Goal: Task Accomplishment & Management: Manage account settings

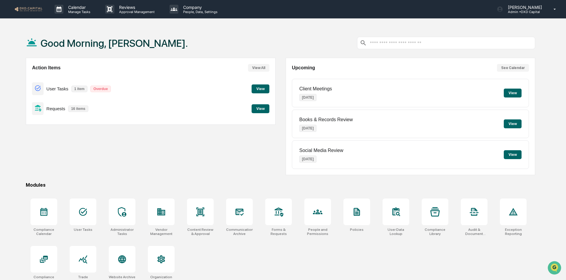
click at [513, 92] on button "View" at bounding box center [512, 93] width 18 height 9
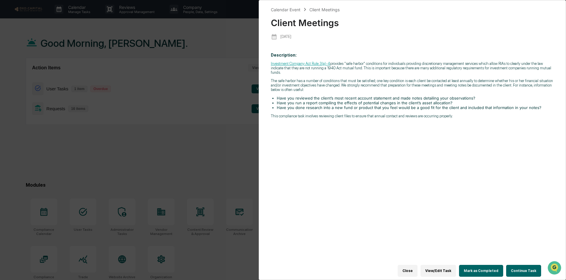
click at [521, 268] on button "Continue Task" at bounding box center [523, 271] width 35 height 12
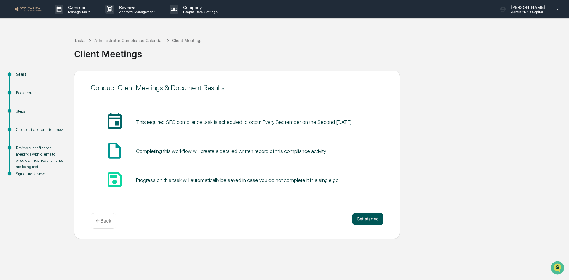
click at [367, 219] on button "Get started" at bounding box center [367, 219] width 31 height 12
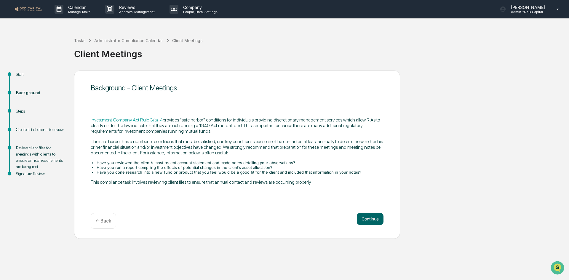
click at [367, 219] on button "Continue" at bounding box center [370, 219] width 27 height 12
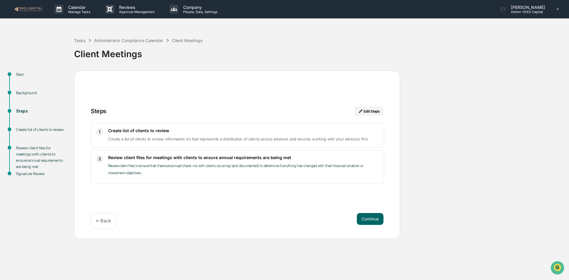
click at [367, 219] on button "Continue" at bounding box center [370, 219] width 27 height 12
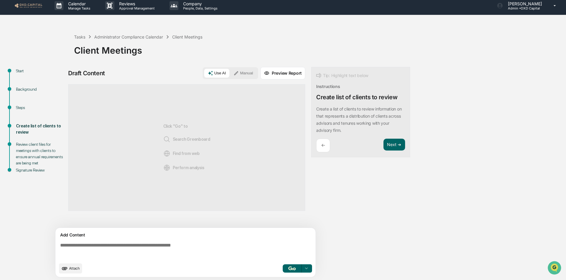
scroll to position [4, 0]
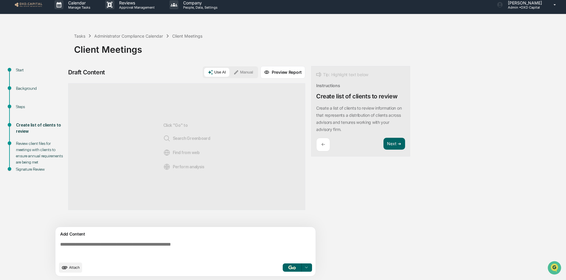
click at [88, 245] on textarea at bounding box center [187, 249] width 258 height 21
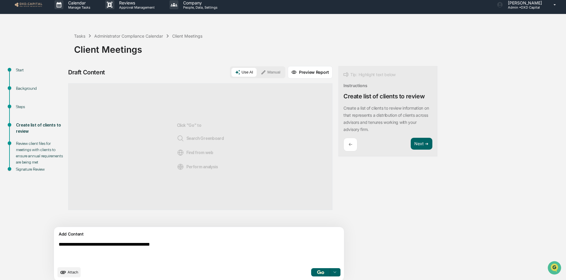
drag, startPoint x: 189, startPoint y: 243, endPoint x: 44, endPoint y: 237, distance: 145.2
click at [44, 237] on div "**********" at bounding box center [283, 175] width 560 height 219
type textarea "**********"
click at [257, 72] on button "Manual" at bounding box center [270, 72] width 27 height 9
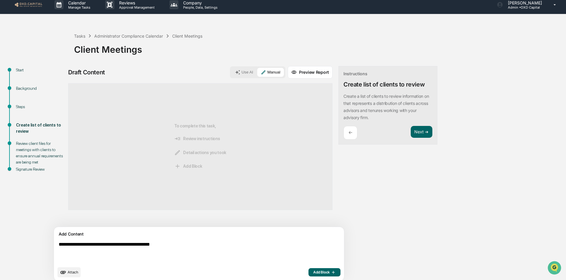
click at [313, 272] on span "Add Block" at bounding box center [324, 272] width 23 height 5
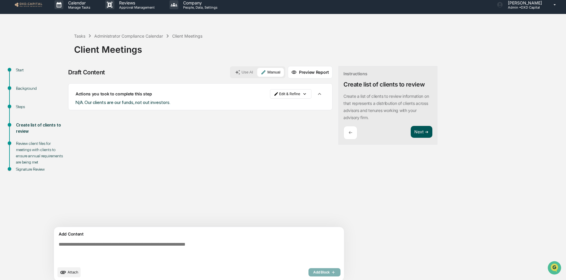
click at [410, 132] on button "Next ➔" at bounding box center [421, 132] width 22 height 12
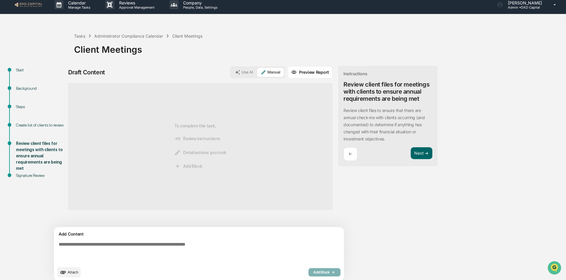
click at [79, 246] on textarea at bounding box center [185, 252] width 258 height 26
paste textarea "**********"
type textarea "**********"
click at [313, 270] on span "Add Block" at bounding box center [324, 272] width 23 height 5
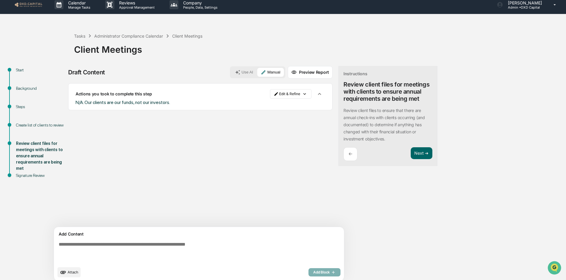
click at [348, 154] on p "←" at bounding box center [350, 154] width 4 height 6
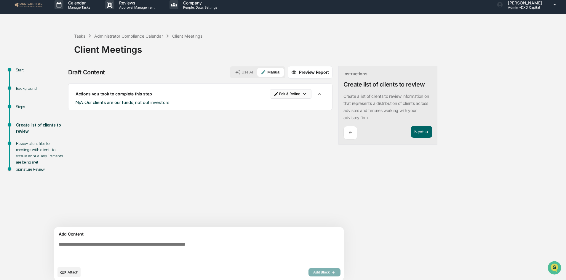
click at [267, 94] on html "Calendar Manage Tasks Reviews Approval Management Company People, Data, Setting…" at bounding box center [283, 136] width 566 height 280
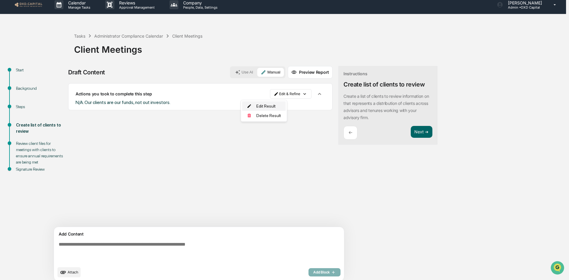
click at [261, 105] on div "Edit Result" at bounding box center [264, 105] width 44 height 9
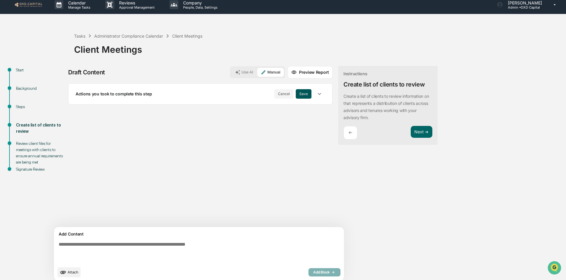
click at [296, 95] on button "Save" at bounding box center [304, 93] width 16 height 9
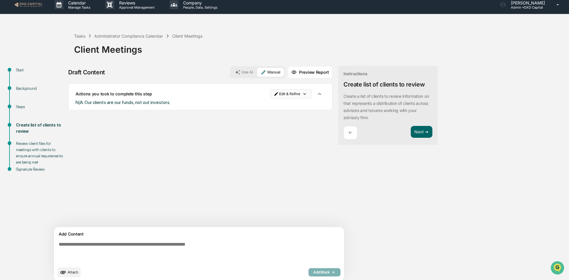
click at [269, 94] on html "Calendar Manage Tasks Reviews Approval Management Company People, Data, Setting…" at bounding box center [284, 136] width 569 height 280
click at [266, 105] on div "Edit Result" at bounding box center [264, 105] width 44 height 9
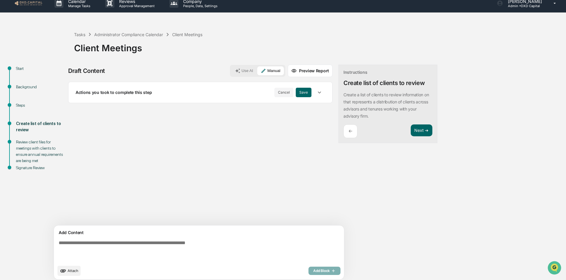
scroll to position [9, 0]
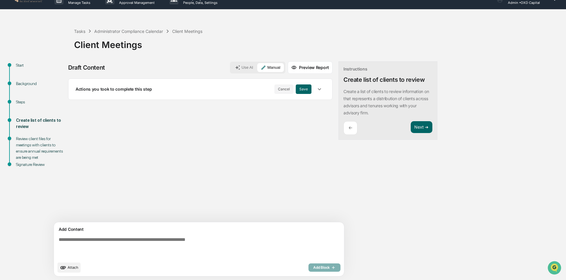
click at [112, 246] on textarea at bounding box center [185, 248] width 258 height 26
click at [314, 92] on button "button" at bounding box center [319, 89] width 11 height 11
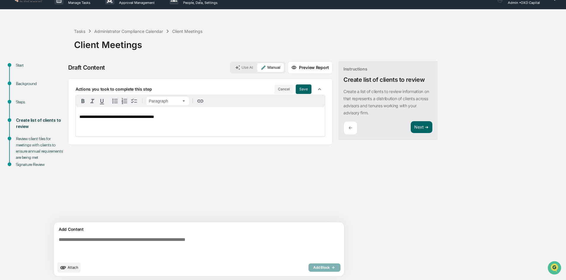
click at [143, 117] on span "**********" at bounding box center [116, 117] width 75 height 4
click at [296, 86] on button "Save" at bounding box center [304, 88] width 16 height 9
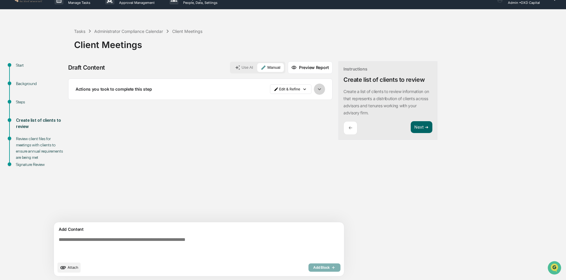
click at [316, 89] on icon "button" at bounding box center [319, 89] width 7 height 7
click at [410, 127] on button "Next ➔" at bounding box center [421, 127] width 22 height 12
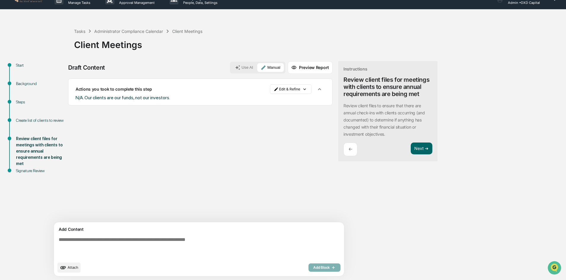
click at [394, 141] on div "Instructions Review client files for meetings with clients to ensure annual req…" at bounding box center [387, 111] width 99 height 100
click at [410, 147] on button "Next ➔" at bounding box center [421, 148] width 22 height 12
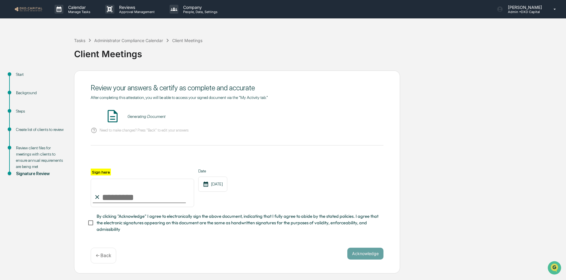
scroll to position [0, 0]
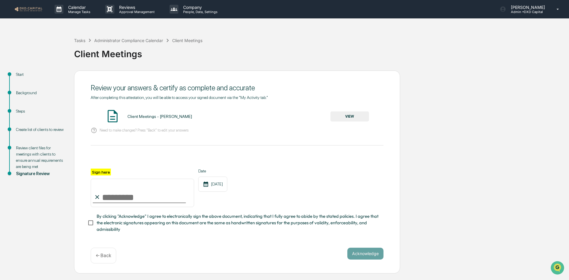
click at [337, 116] on button "VIEW" at bounding box center [349, 116] width 39 height 10
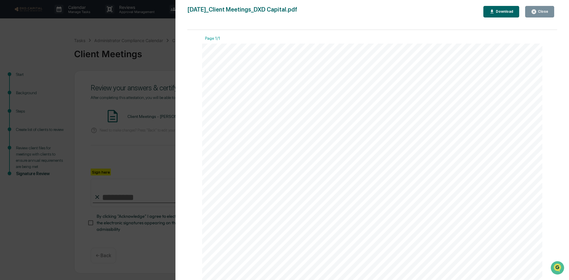
click at [543, 14] on div "Close" at bounding box center [539, 12] width 17 height 6
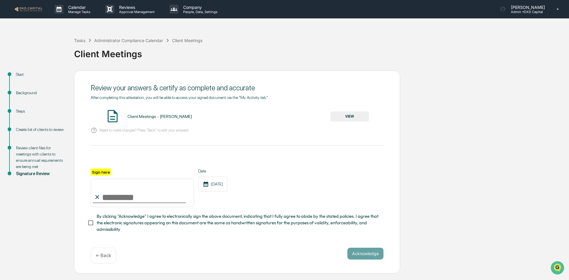
click at [144, 206] on input "Sign here" at bounding box center [142, 193] width 103 height 28
type input "**********"
click at [375, 254] on button "Acknowledge" at bounding box center [365, 254] width 36 height 12
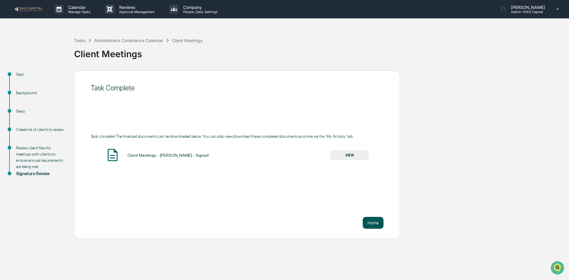
click at [365, 221] on button "Home" at bounding box center [373, 223] width 21 height 12
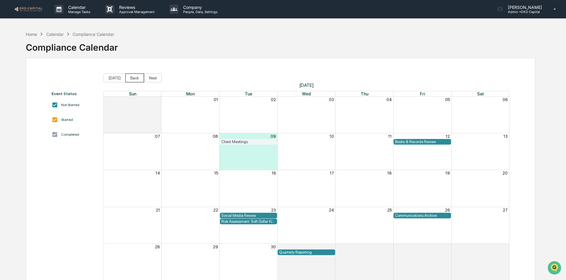
click at [133, 76] on button "Back" at bounding box center [134, 77] width 19 height 9
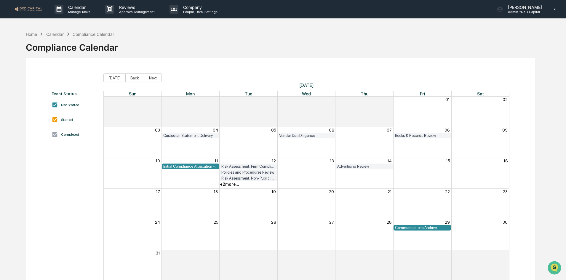
click at [287, 207] on div "Month View" at bounding box center [306, 204] width 58 height 31
click at [224, 184] on div "+ 2 more..." at bounding box center [229, 184] width 19 height 5
click at [232, 202] on div "Risk Assessment: Firm Compliance/Fiduciary Duty" at bounding box center [228, 202] width 59 height 6
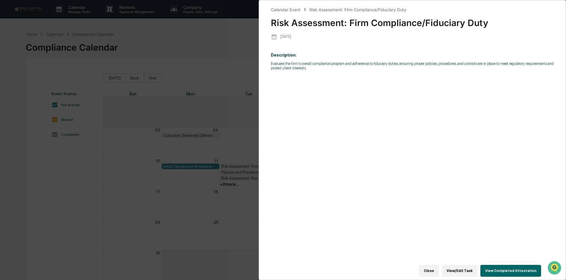
click at [434, 268] on button "Close" at bounding box center [429, 271] width 20 height 12
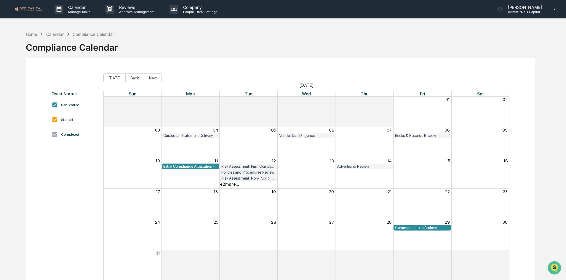
click at [191, 167] on div "Initial Compliance Attestation - SEC Registration" at bounding box center [190, 166] width 54 height 4
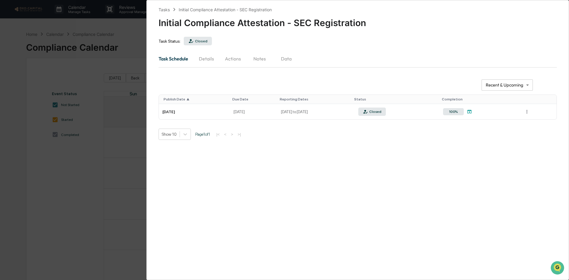
click at [102, 28] on div "**********" at bounding box center [284, 140] width 569 height 280
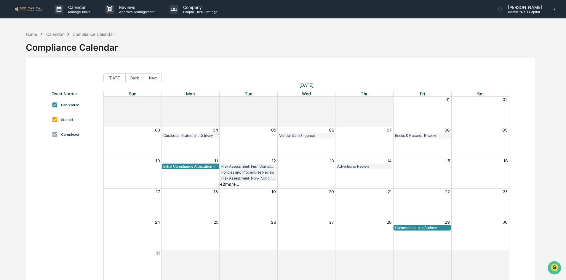
click at [433, 228] on div "Communications Archive" at bounding box center [422, 227] width 54 height 4
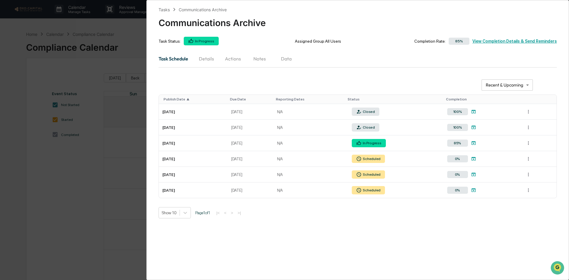
click at [126, 42] on div "**********" at bounding box center [284, 140] width 569 height 280
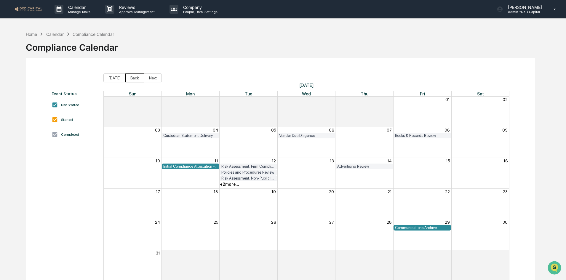
click at [131, 78] on button "Back" at bounding box center [134, 77] width 19 height 9
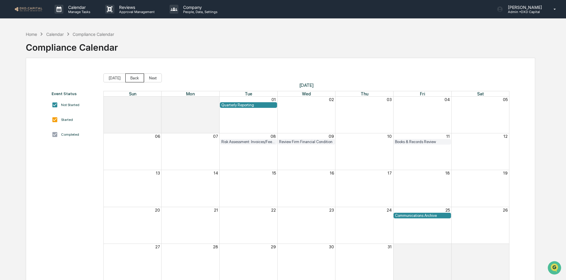
click at [131, 78] on button "Back" at bounding box center [134, 77] width 19 height 9
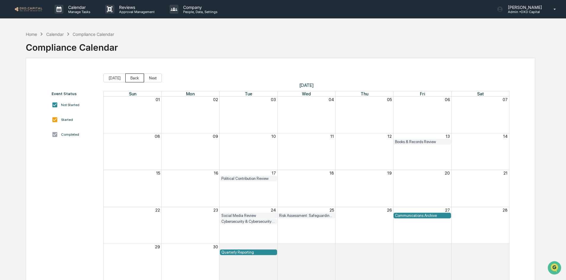
click at [131, 78] on button "Back" at bounding box center [134, 77] width 19 height 9
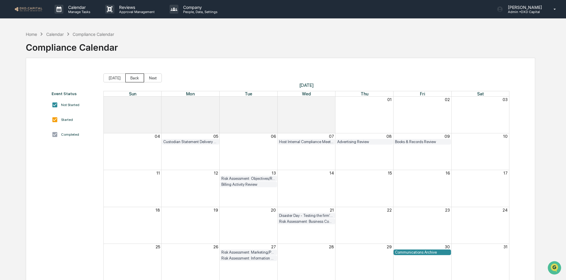
click at [131, 78] on button "Back" at bounding box center [134, 77] width 19 height 9
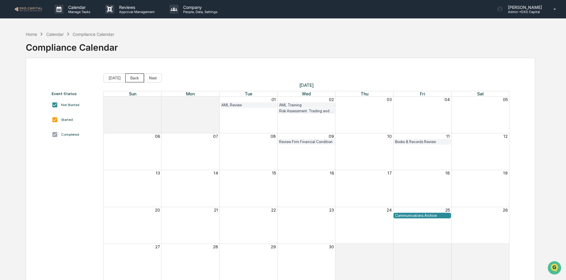
click at [131, 78] on button "Back" at bounding box center [134, 77] width 19 height 9
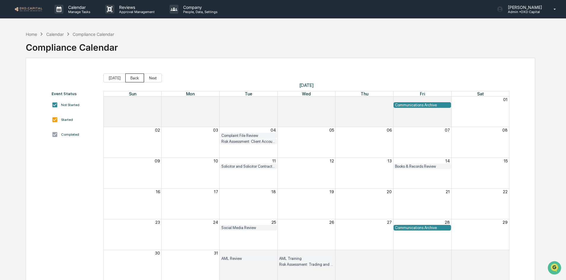
click at [131, 78] on button "Back" at bounding box center [134, 77] width 19 height 9
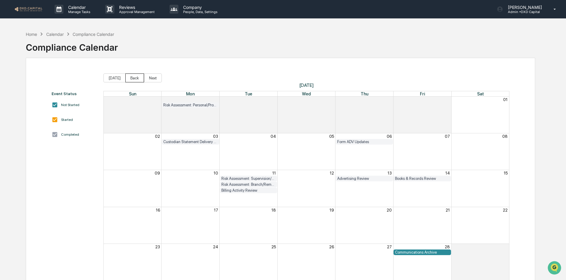
click at [131, 78] on button "Back" at bounding box center [134, 77] width 19 height 9
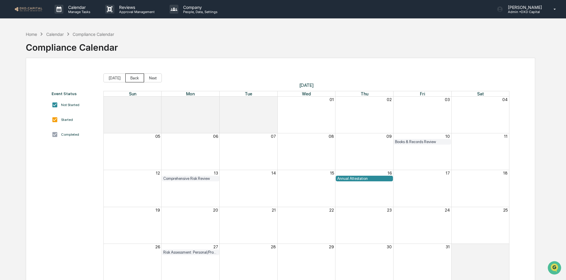
click at [131, 78] on button "Back" at bounding box center [134, 77] width 19 height 9
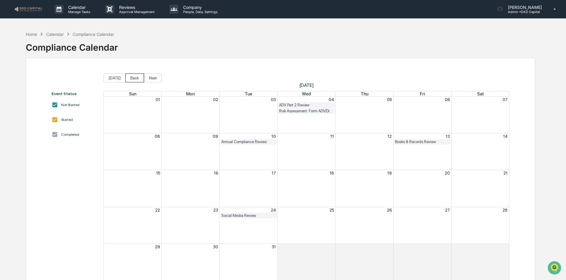
click at [131, 78] on button "Back" at bounding box center [134, 77] width 19 height 9
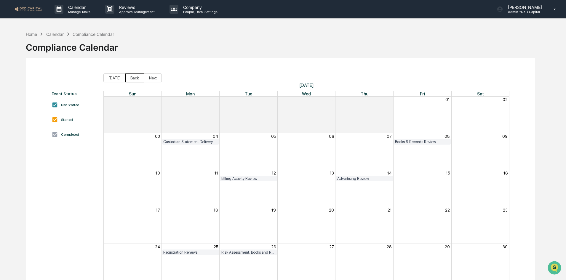
click at [131, 78] on button "Back" at bounding box center [134, 77] width 19 height 9
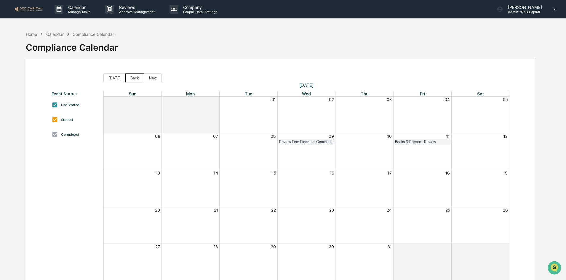
click at [131, 78] on button "Back" at bounding box center [134, 77] width 19 height 9
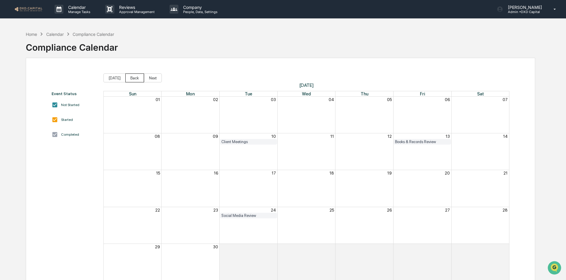
click at [131, 78] on button "Back" at bounding box center [134, 77] width 19 height 9
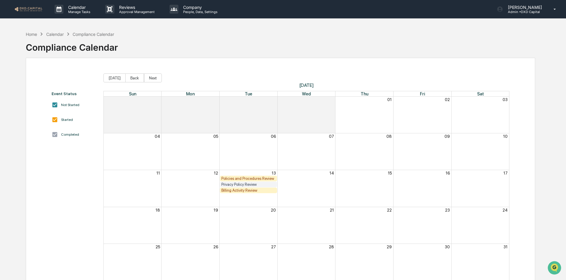
click at [251, 177] on div "Policies and Procedures Review" at bounding box center [248, 178] width 54 height 4
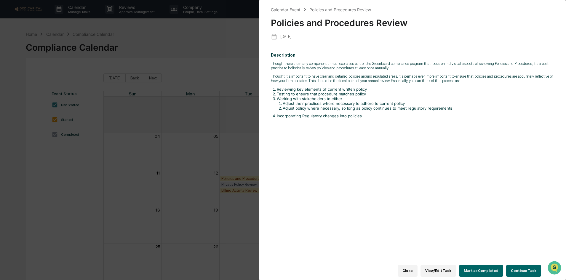
click at [519, 271] on button "Continue Task" at bounding box center [523, 271] width 35 height 12
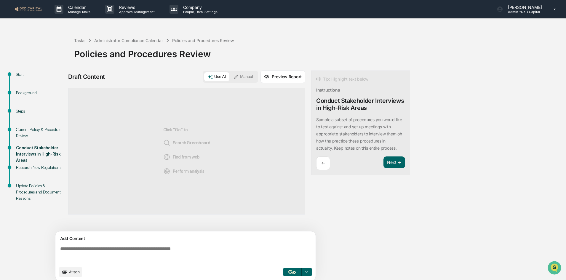
click at [292, 273] on img "button" at bounding box center [291, 272] width 7 height 4
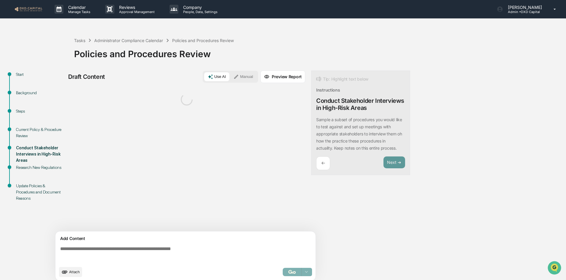
scroll to position [4, 0]
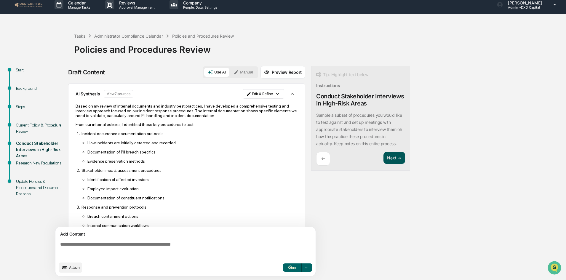
click at [394, 158] on button "Next ➔" at bounding box center [394, 158] width 22 height 12
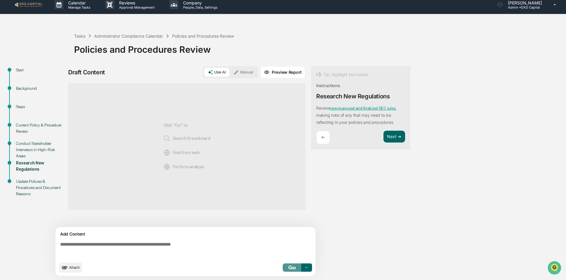
click at [291, 268] on img "button" at bounding box center [291, 267] width 7 height 4
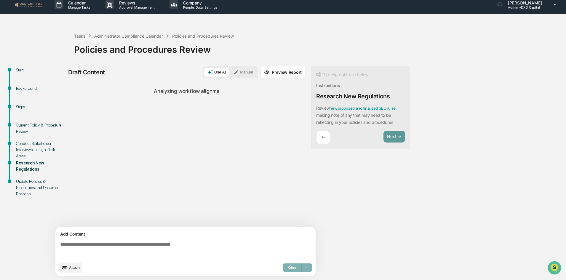
click at [319, 134] on div "←" at bounding box center [323, 138] width 14 height 14
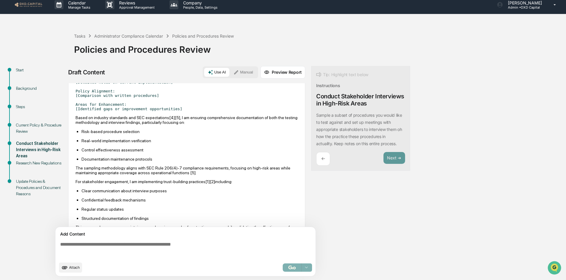
scroll to position [350, 0]
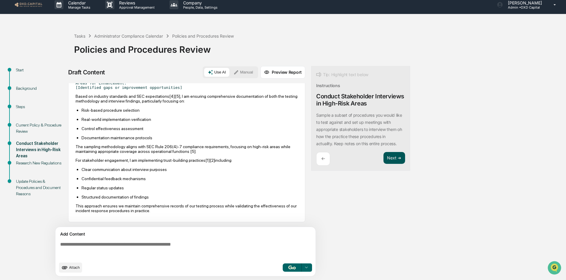
click at [397, 155] on button "Next ➔" at bounding box center [394, 158] width 22 height 12
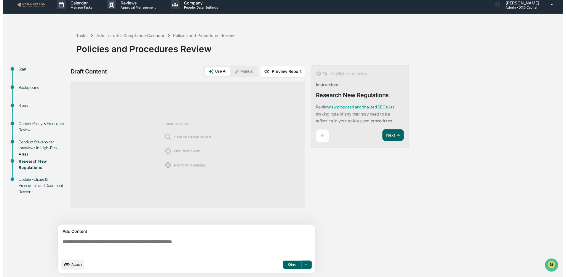
scroll to position [0, 0]
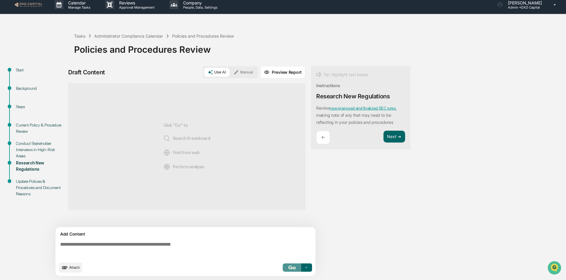
click at [288, 271] on button "button" at bounding box center [292, 267] width 19 height 8
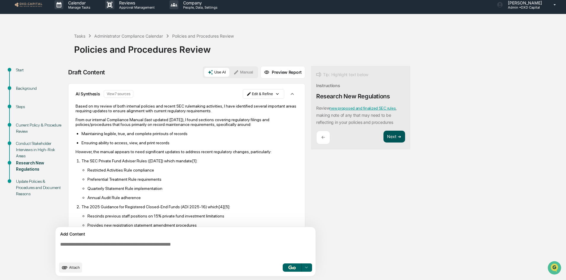
click at [388, 136] on button "Next ➔" at bounding box center [394, 137] width 22 height 12
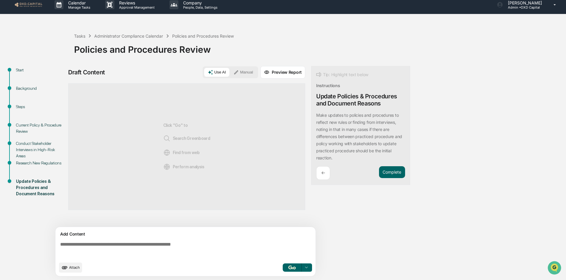
click at [289, 273] on div "Add Content Attach Select..." at bounding box center [185, 251] width 260 height 49
click at [291, 268] on img "button" at bounding box center [291, 267] width 7 height 4
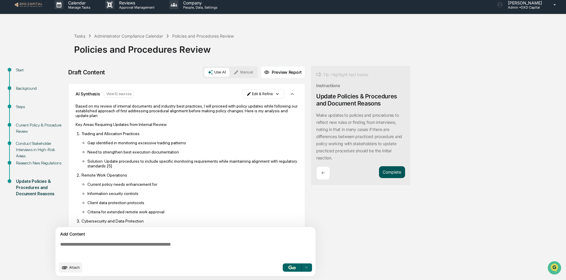
click at [397, 169] on button "Complete" at bounding box center [392, 172] width 26 height 12
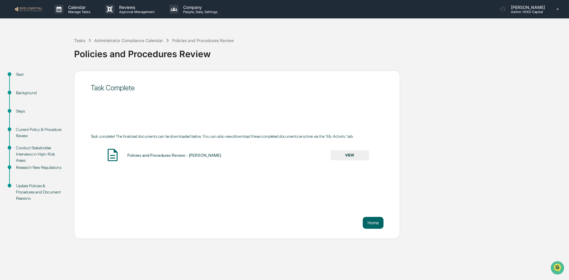
click at [359, 155] on button "VIEW" at bounding box center [349, 155] width 39 height 10
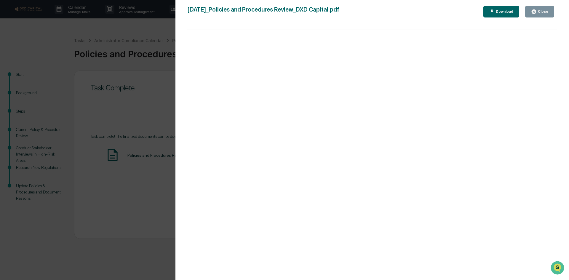
click at [541, 9] on div "Close" at bounding box center [539, 12] width 17 height 6
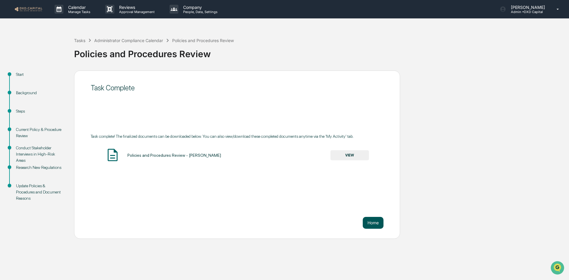
click at [368, 221] on button "Home" at bounding box center [373, 223] width 21 height 12
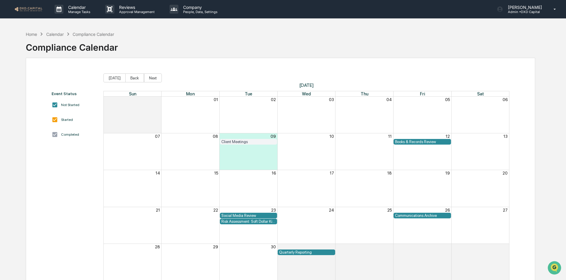
click at [38, 9] on img at bounding box center [28, 9] width 28 height 6
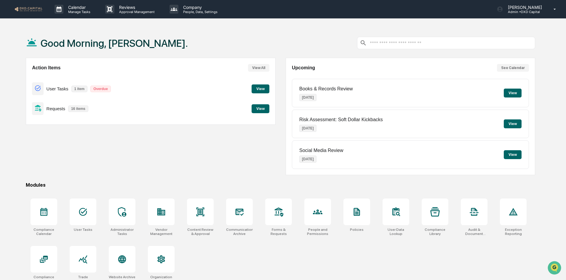
click at [252, 109] on button "View" at bounding box center [260, 108] width 18 height 9
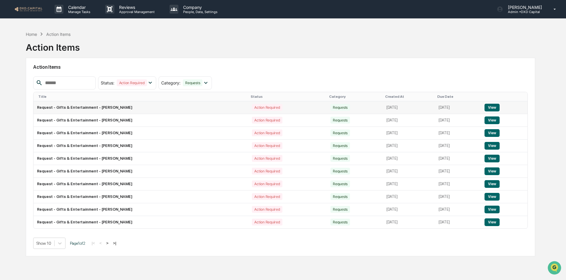
click at [495, 108] on button "View" at bounding box center [491, 108] width 15 height 8
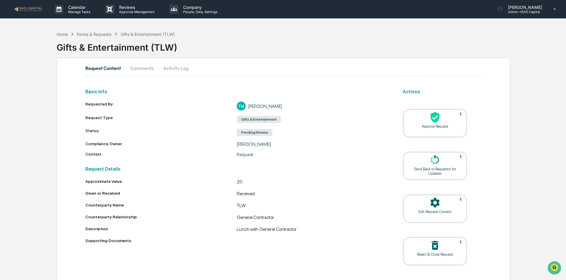
click at [438, 117] on icon at bounding box center [434, 117] width 9 height 11
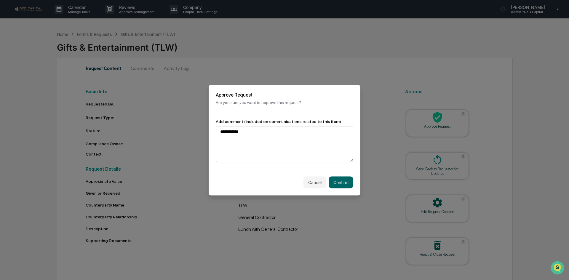
drag, startPoint x: 238, startPoint y: 131, endPoint x: 219, endPoint y: 128, distance: 18.3
click at [219, 128] on textarea "**********" at bounding box center [284, 144] width 137 height 36
drag, startPoint x: 246, startPoint y: 132, endPoint x: 192, endPoint y: 124, distance: 54.7
click at [192, 124] on body "**********" at bounding box center [284, 146] width 569 height 293
type textarea "**********"
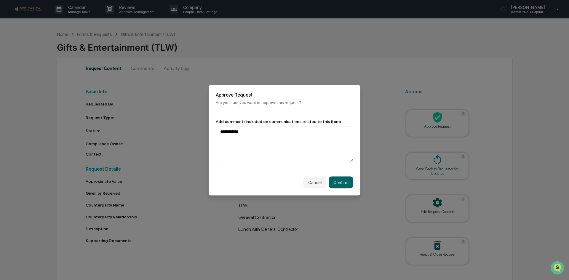
click at [341, 188] on div "Cancel Confirm" at bounding box center [285, 182] width 152 height 26
click at [342, 182] on button "Confirm" at bounding box center [340, 182] width 25 height 12
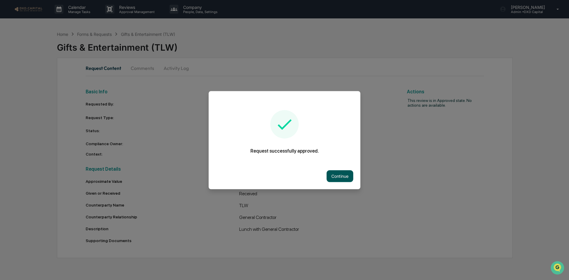
click at [340, 172] on button "Continue" at bounding box center [339, 176] width 27 height 12
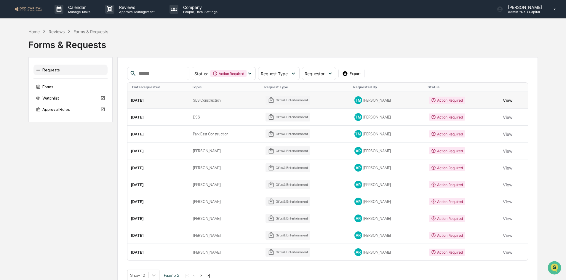
click at [507, 101] on button "View" at bounding box center [507, 100] width 9 height 12
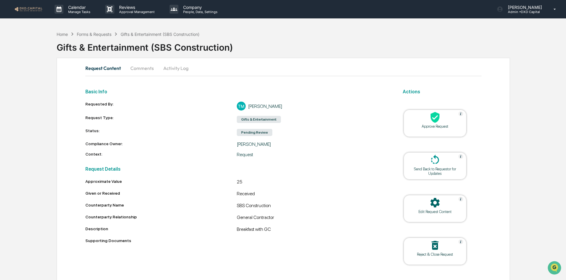
click at [433, 120] on icon at bounding box center [434, 117] width 9 height 11
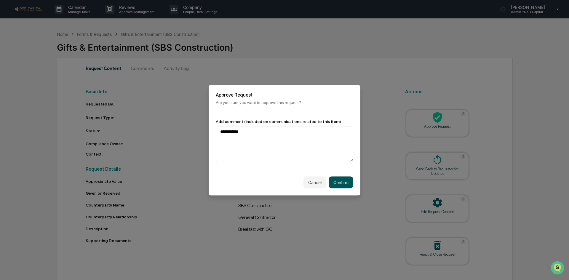
type textarea "**********"
click at [337, 180] on button "Confirm" at bounding box center [340, 182] width 25 height 12
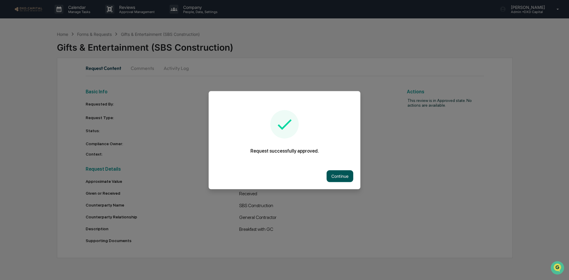
click at [341, 179] on button "Continue" at bounding box center [339, 176] width 27 height 12
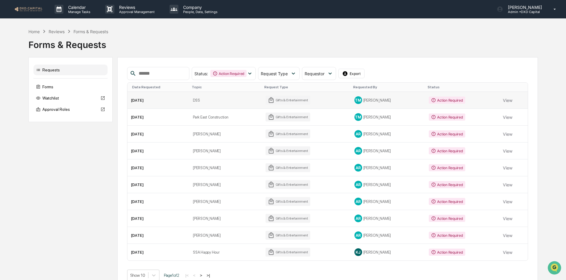
click at [507, 96] on button "View" at bounding box center [507, 100] width 9 height 12
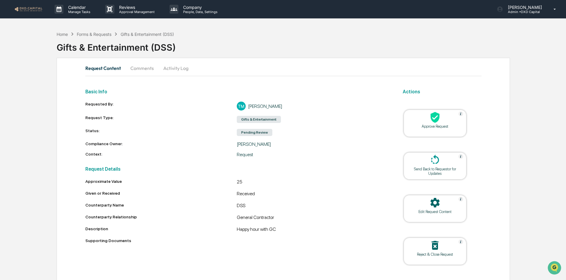
click at [435, 120] on icon at bounding box center [434, 117] width 9 height 11
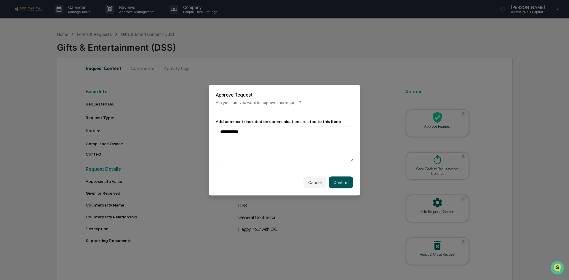
type textarea "**********"
click at [336, 182] on button "Confirm" at bounding box center [340, 182] width 25 height 12
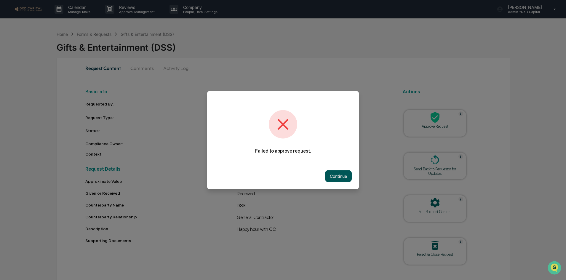
click at [336, 173] on button "Continue" at bounding box center [338, 176] width 27 height 12
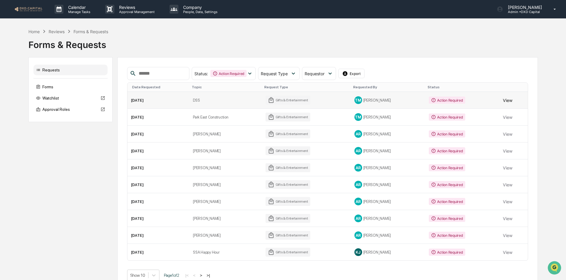
click at [506, 100] on button "View" at bounding box center [507, 100] width 9 height 12
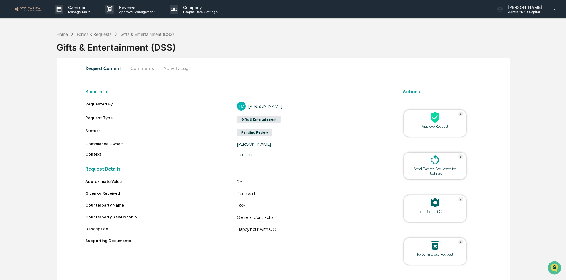
click at [434, 124] on div "Approve Request" at bounding box center [434, 123] width 63 height 27
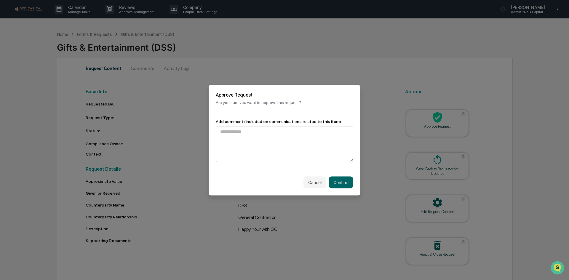
click at [267, 135] on textarea at bounding box center [284, 144] width 137 height 36
type textarea "**********"
click at [334, 178] on button "Confirm" at bounding box center [340, 182] width 25 height 12
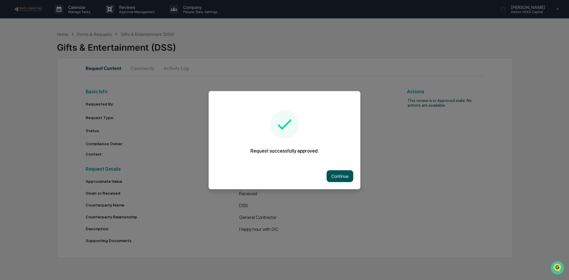
click at [336, 177] on button "Continue" at bounding box center [339, 176] width 27 height 12
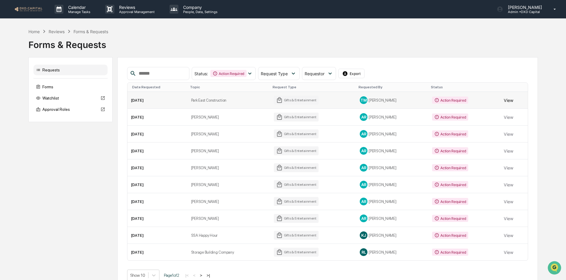
click at [509, 99] on button "View" at bounding box center [507, 100] width 9 height 12
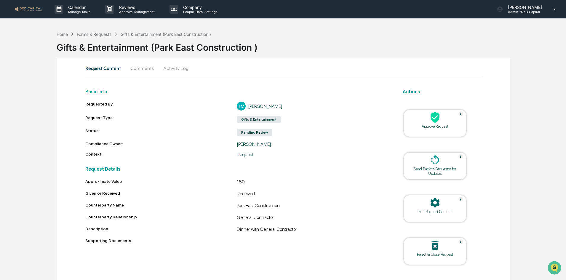
click at [427, 119] on div at bounding box center [434, 117] width 59 height 13
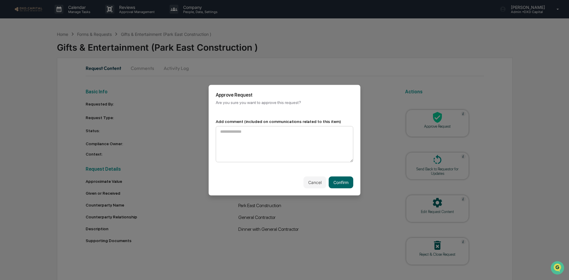
click at [286, 143] on textarea at bounding box center [284, 144] width 137 height 36
type textarea "**********"
click at [340, 183] on button "Confirm" at bounding box center [340, 182] width 25 height 12
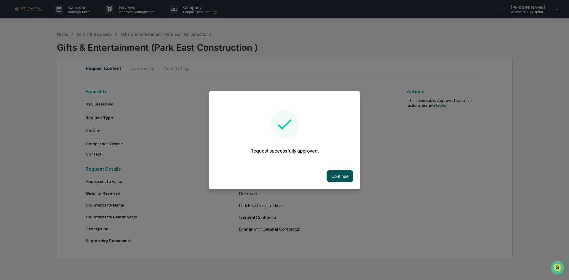
click at [335, 172] on button "Continue" at bounding box center [339, 176] width 27 height 12
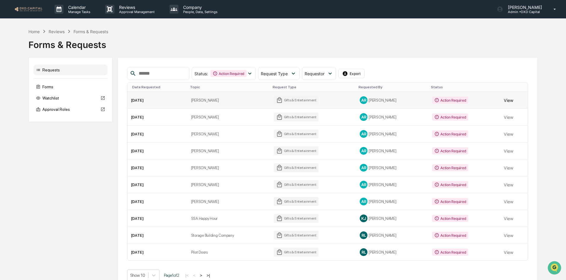
click at [509, 100] on button "View" at bounding box center [507, 100] width 9 height 12
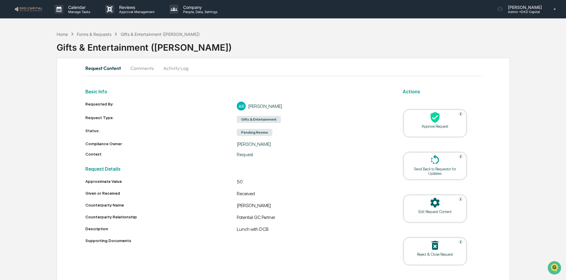
click at [432, 124] on div "Approve Request" at bounding box center [434, 126] width 53 height 4
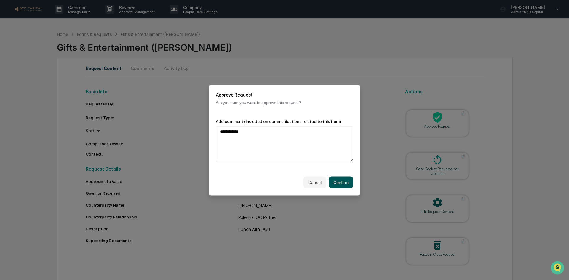
type textarea "**********"
click at [337, 181] on button "Confirm" at bounding box center [340, 182] width 25 height 12
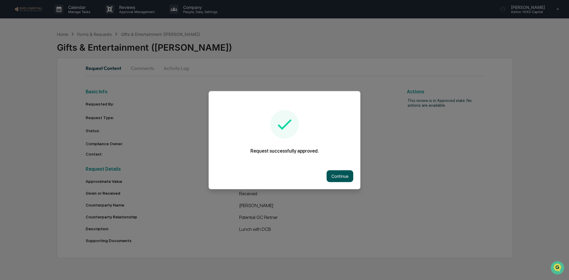
click at [347, 176] on button "Continue" at bounding box center [339, 176] width 27 height 12
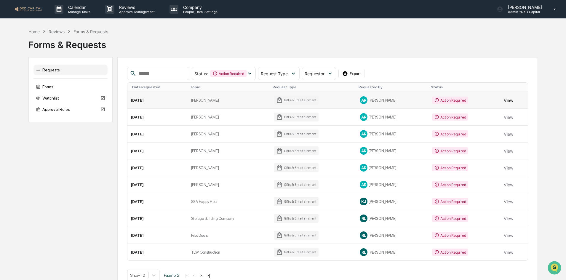
click at [506, 100] on button "View" at bounding box center [507, 100] width 9 height 12
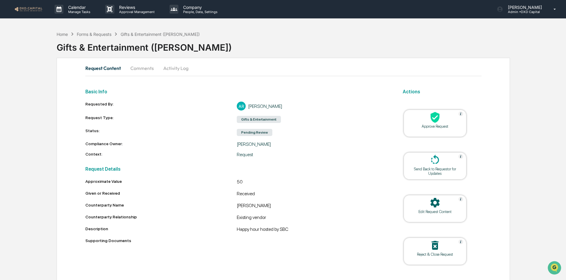
click at [430, 118] on icon at bounding box center [435, 117] width 12 height 12
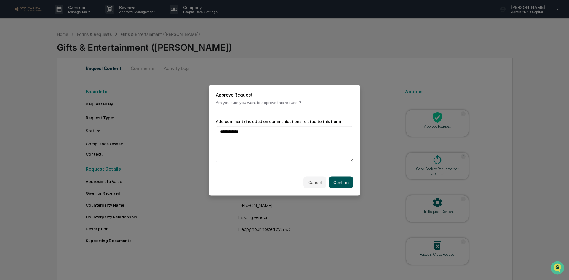
type textarea "**********"
click at [337, 182] on button "Confirm" at bounding box center [340, 182] width 25 height 12
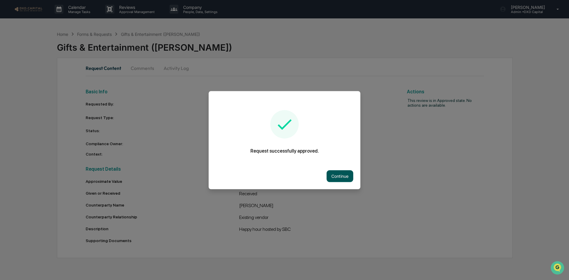
click at [340, 179] on button "Continue" at bounding box center [339, 176] width 27 height 12
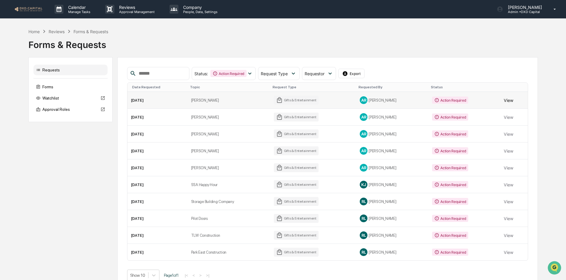
click at [505, 102] on button "View" at bounding box center [507, 100] width 9 height 12
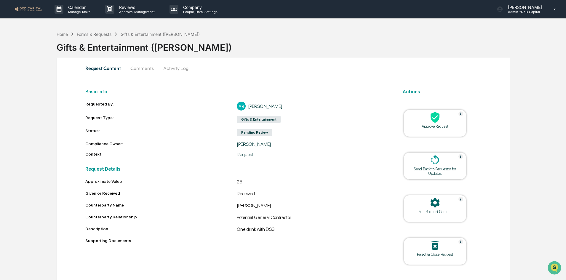
click at [445, 122] on div at bounding box center [434, 117] width 59 height 13
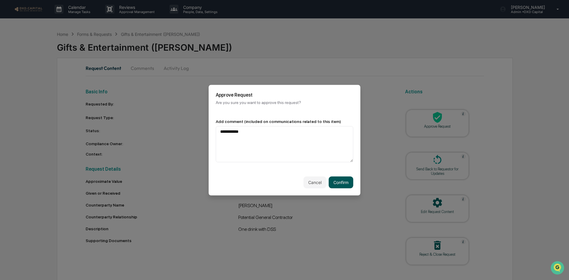
type textarea "**********"
click at [333, 181] on button "Confirm" at bounding box center [340, 182] width 25 height 12
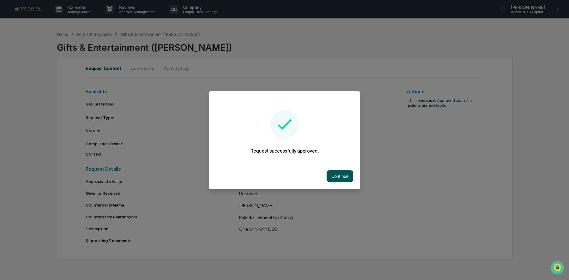
click at [339, 180] on button "Continue" at bounding box center [339, 176] width 27 height 12
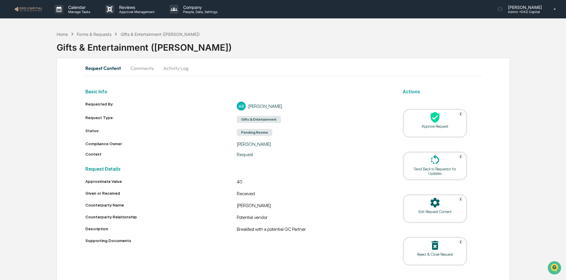
click at [434, 123] on icon at bounding box center [435, 117] width 12 height 12
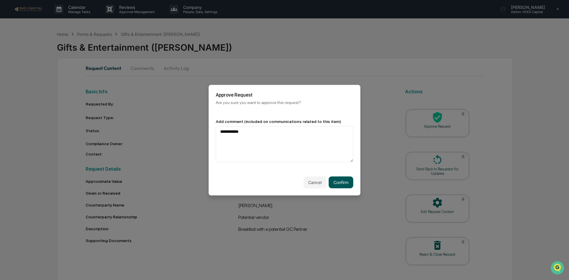
type textarea "**********"
click at [342, 183] on button "Confirm" at bounding box center [340, 182] width 25 height 12
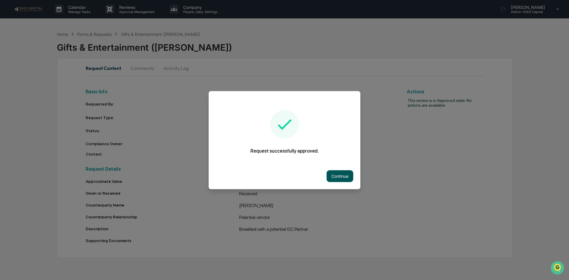
click at [336, 181] on button "Continue" at bounding box center [339, 176] width 27 height 12
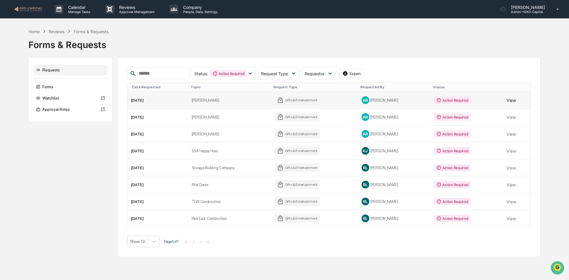
click at [511, 100] on button "View" at bounding box center [510, 100] width 9 height 12
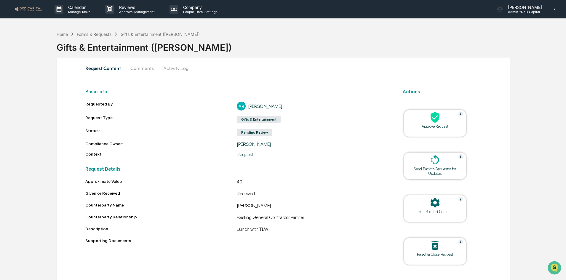
click at [436, 119] on icon at bounding box center [434, 117] width 9 height 11
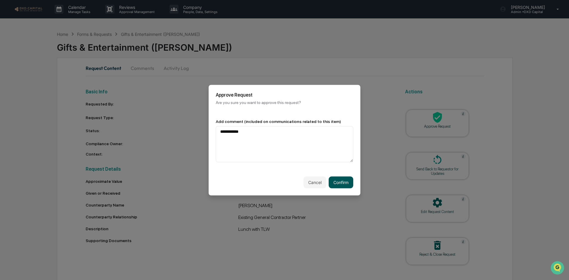
type textarea "**********"
click at [343, 180] on button "Confirm" at bounding box center [340, 182] width 25 height 12
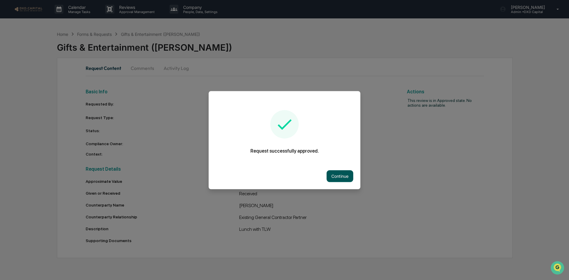
click at [340, 175] on button "Continue" at bounding box center [339, 176] width 27 height 12
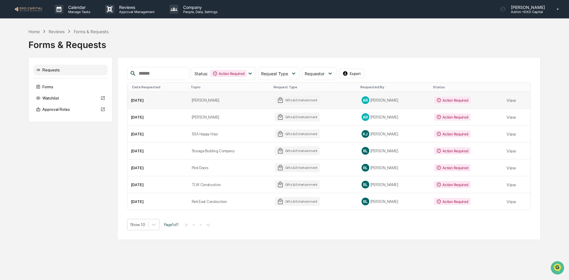
click at [515, 100] on td "View" at bounding box center [517, 100] width 28 height 17
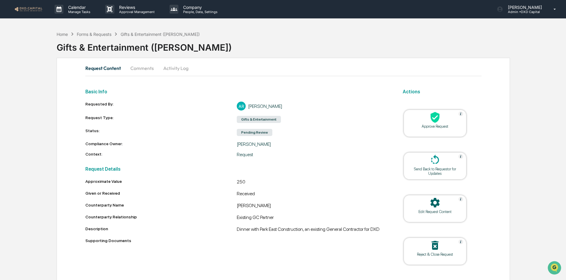
click at [434, 118] on icon at bounding box center [435, 117] width 12 height 12
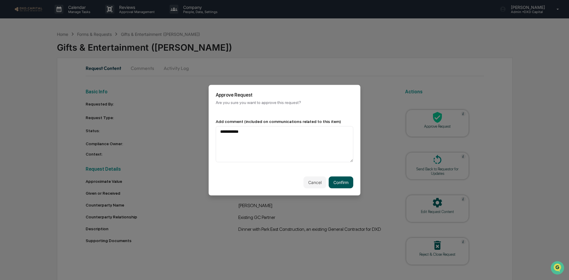
type textarea "**********"
click at [344, 179] on button "Confirm" at bounding box center [340, 182] width 25 height 12
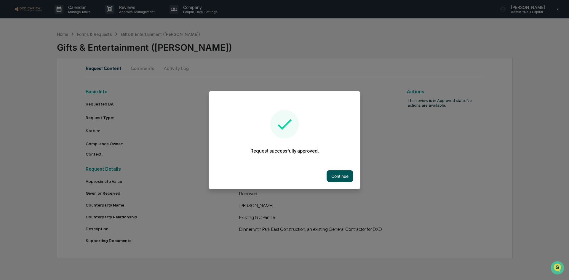
click at [338, 178] on button "Continue" at bounding box center [339, 176] width 27 height 12
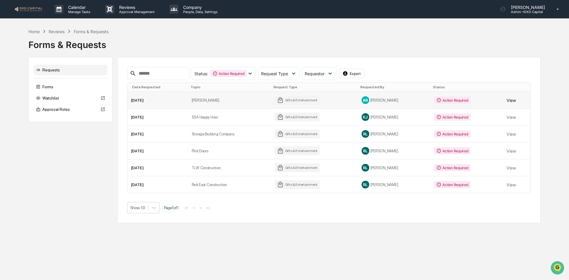
click at [511, 101] on button "View" at bounding box center [510, 100] width 9 height 12
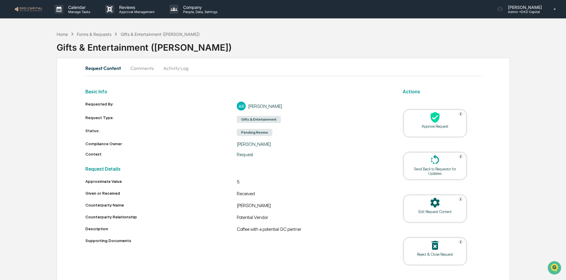
click at [442, 123] on div at bounding box center [434, 117] width 59 height 13
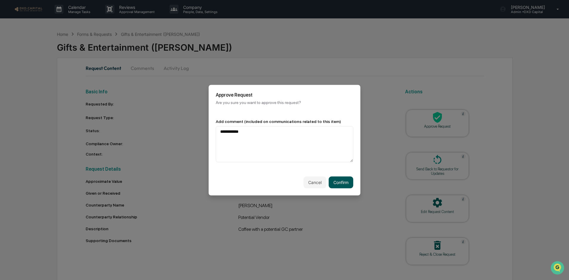
type textarea "**********"
click at [333, 181] on button "Confirm" at bounding box center [340, 182] width 25 height 12
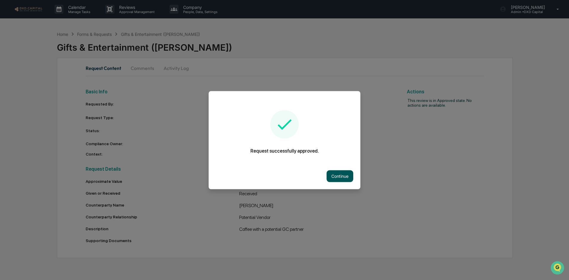
click at [334, 174] on button "Continue" at bounding box center [339, 176] width 27 height 12
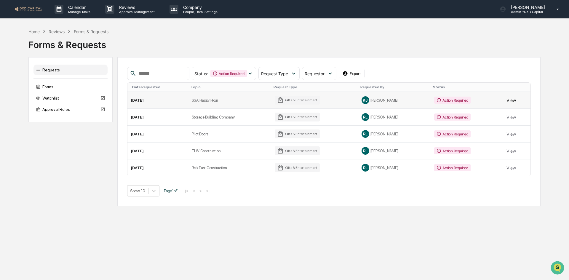
click at [514, 100] on button "View" at bounding box center [510, 100] width 9 height 12
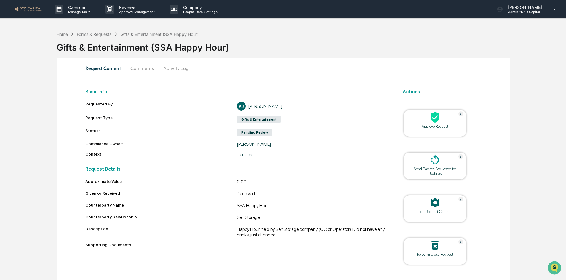
click at [424, 124] on div at bounding box center [434, 117] width 59 height 13
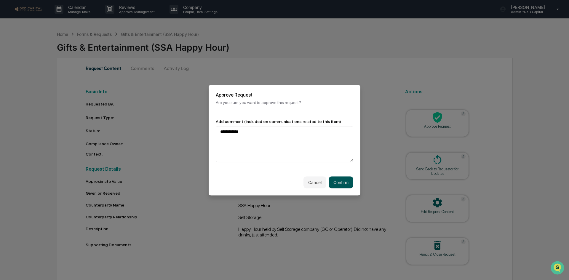
type textarea "**********"
click at [339, 180] on button "Confirm" at bounding box center [340, 182] width 25 height 12
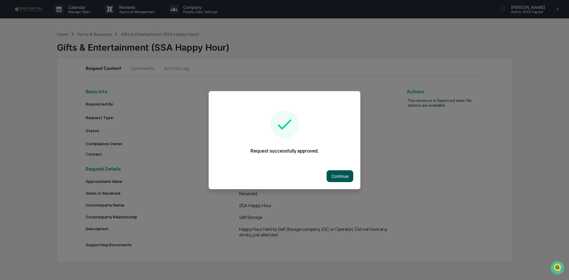
click at [340, 175] on button "Continue" at bounding box center [339, 176] width 27 height 12
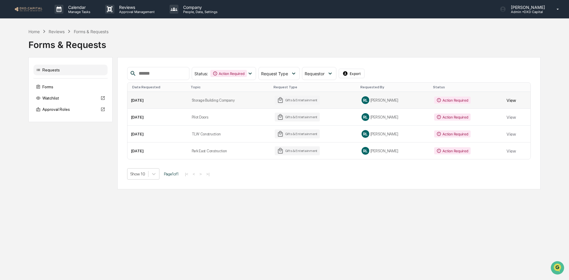
click at [507, 104] on button "View" at bounding box center [510, 100] width 9 height 12
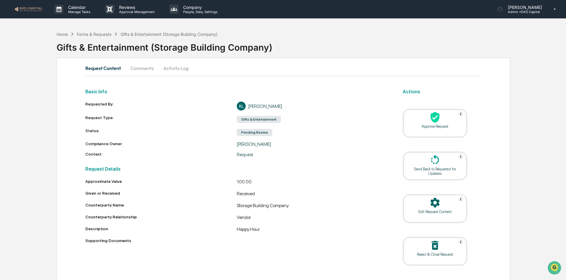
click at [434, 117] on icon at bounding box center [434, 117] width 9 height 11
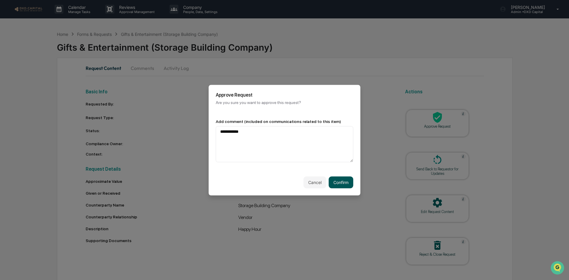
type textarea "**********"
click at [343, 180] on button "Confirm" at bounding box center [340, 182] width 25 height 12
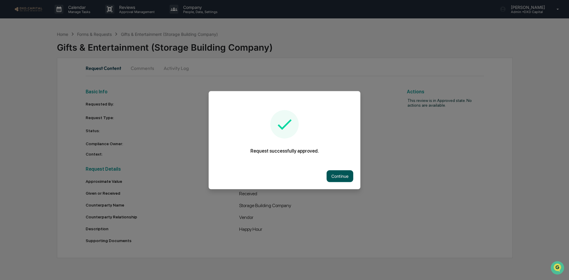
click at [343, 178] on button "Continue" at bounding box center [339, 176] width 27 height 12
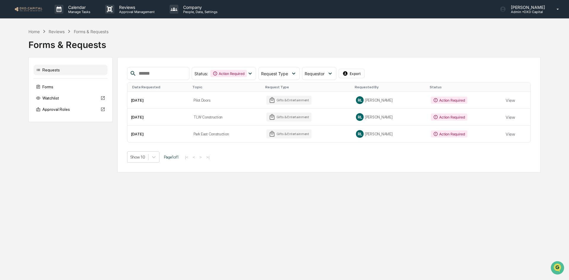
click at [506, 99] on button "View" at bounding box center [509, 100] width 9 height 12
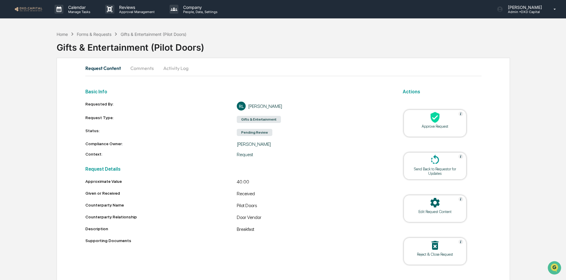
click at [437, 121] on icon at bounding box center [434, 117] width 9 height 11
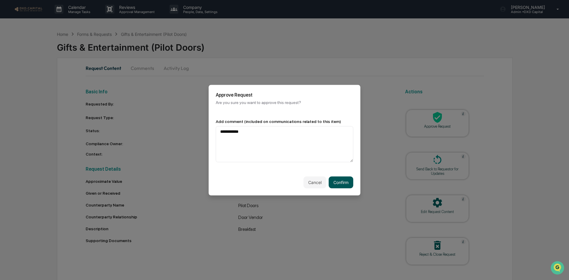
type textarea "**********"
click at [340, 183] on button "Confirm" at bounding box center [340, 182] width 25 height 12
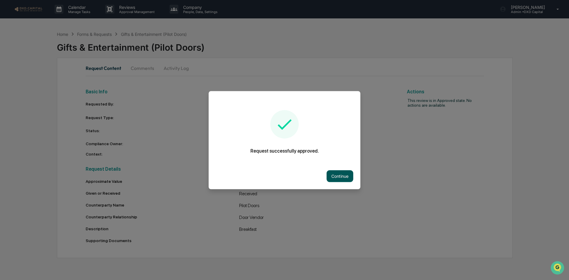
click at [339, 174] on button "Continue" at bounding box center [339, 176] width 27 height 12
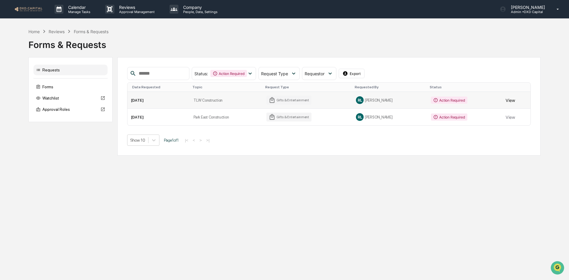
click at [510, 101] on button "View" at bounding box center [509, 100] width 9 height 12
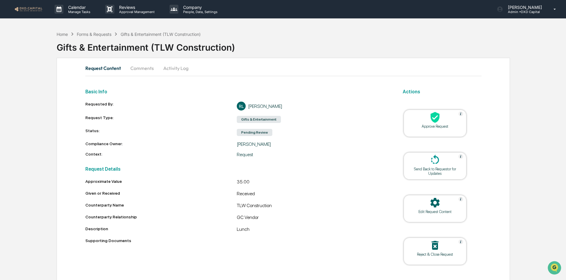
click at [433, 123] on icon at bounding box center [435, 117] width 12 height 12
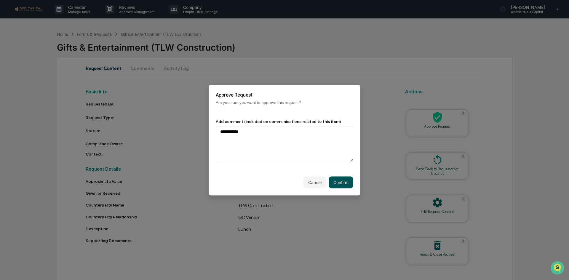
type textarea "**********"
click at [334, 178] on button "Confirm" at bounding box center [340, 182] width 25 height 12
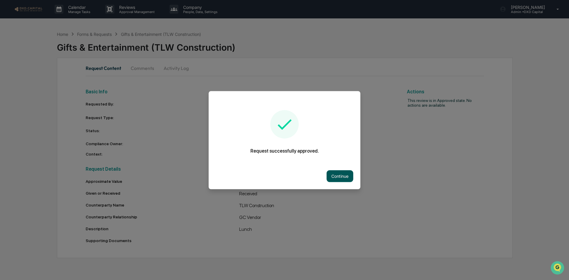
click at [336, 174] on button "Continue" at bounding box center [339, 176] width 27 height 12
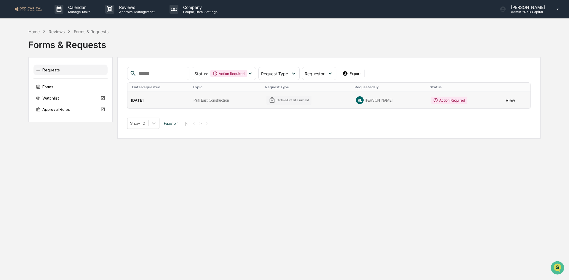
click at [509, 99] on button "View" at bounding box center [509, 100] width 9 height 12
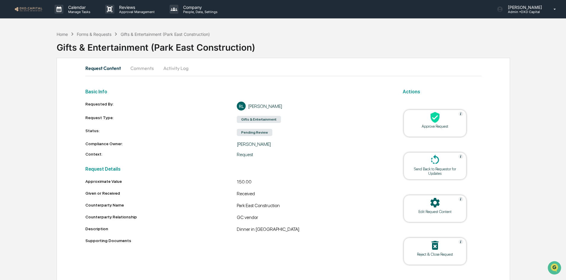
click at [425, 121] on div at bounding box center [434, 117] width 59 height 13
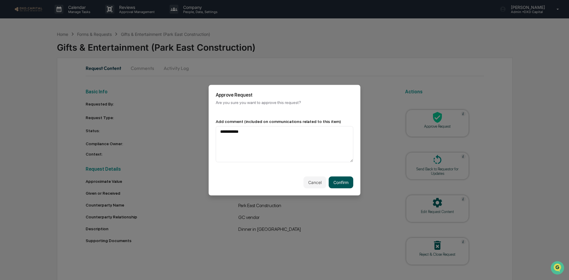
type textarea "**********"
click at [336, 181] on button "Confirm" at bounding box center [340, 182] width 25 height 12
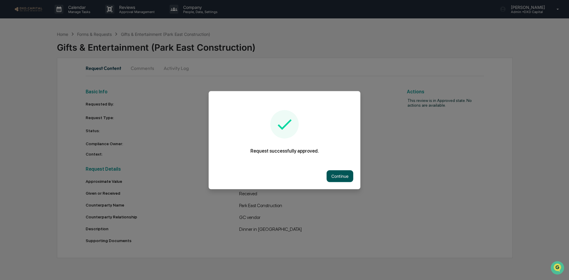
click at [336, 175] on button "Continue" at bounding box center [339, 176] width 27 height 12
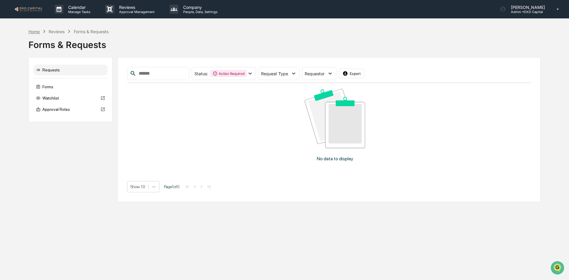
click at [31, 31] on div "Home" at bounding box center [33, 31] width 11 height 5
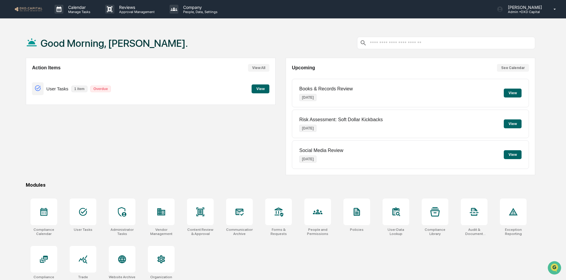
click at [266, 89] on button "View" at bounding box center [260, 88] width 18 height 9
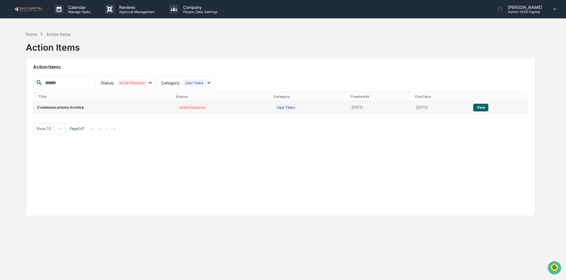
click at [487, 106] on button "View" at bounding box center [480, 108] width 15 height 8
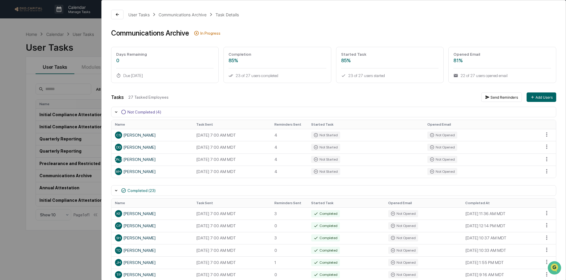
click at [206, 88] on div "User Tasks Communications Archive Task Details Communications Archive In Progre…" at bounding box center [334, 258] width 464 height 516
click at [117, 16] on icon at bounding box center [117, 14] width 5 height 5
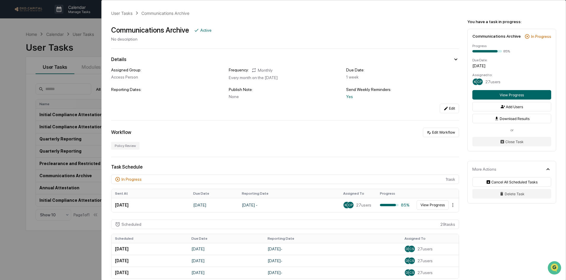
click at [28, 34] on div "User Tasks Communications Archive Communications Archive Active No description …" at bounding box center [283, 140] width 566 height 280
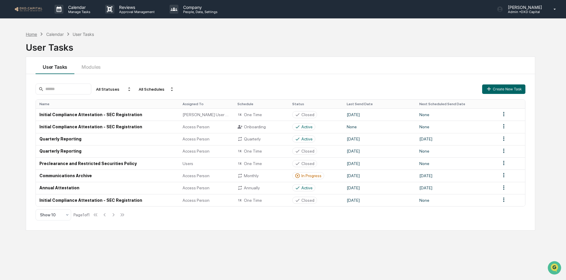
click at [31, 34] on div "Home" at bounding box center [31, 34] width 11 height 5
